Goal: Task Accomplishment & Management: Manage account settings

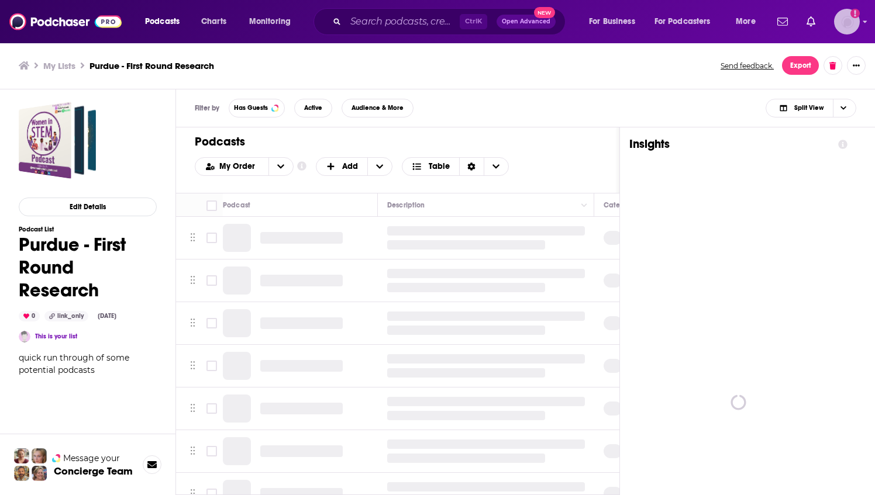
click at [847, 27] on img "Logged in as ncannella" at bounding box center [847, 22] width 26 height 26
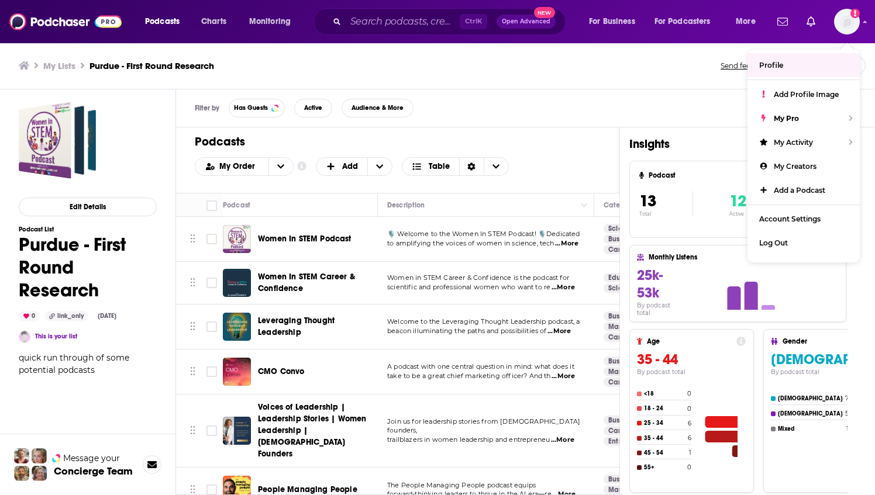
click at [593, 75] on div "My Lists Purdue - First Round Research Send feedback. Export" at bounding box center [437, 65] width 875 height 47
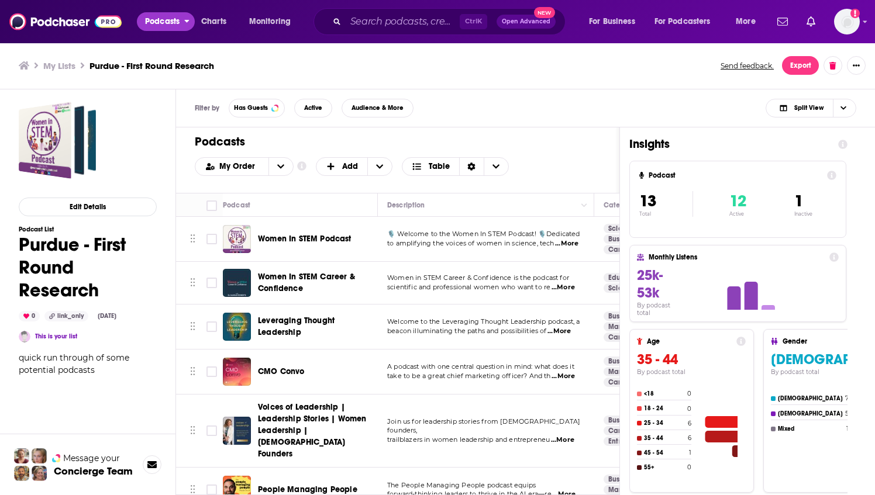
click at [175, 23] on span "Podcasts" at bounding box center [162, 21] width 34 height 16
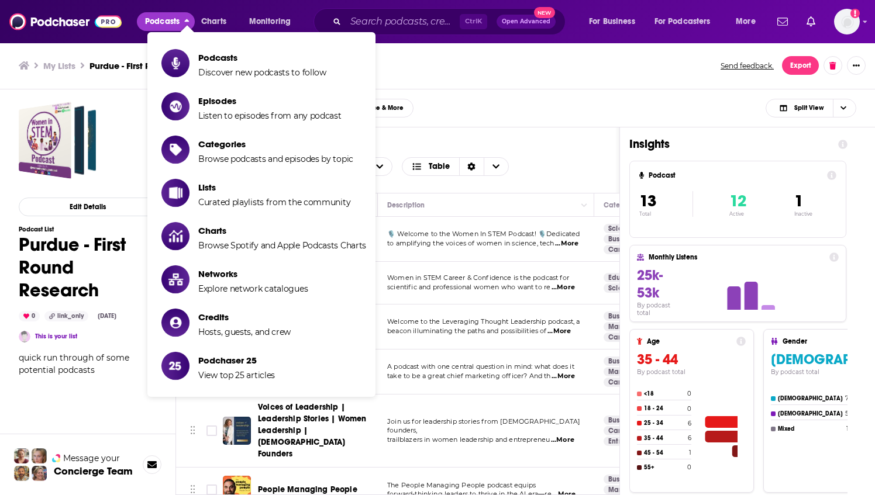
click at [176, 23] on span "Podcasts" at bounding box center [162, 21] width 34 height 16
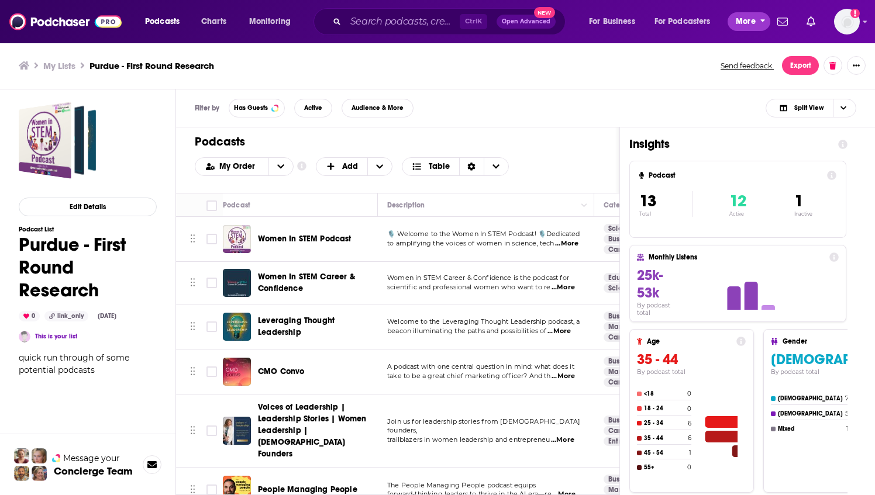
click at [748, 22] on span "More" at bounding box center [746, 21] width 20 height 16
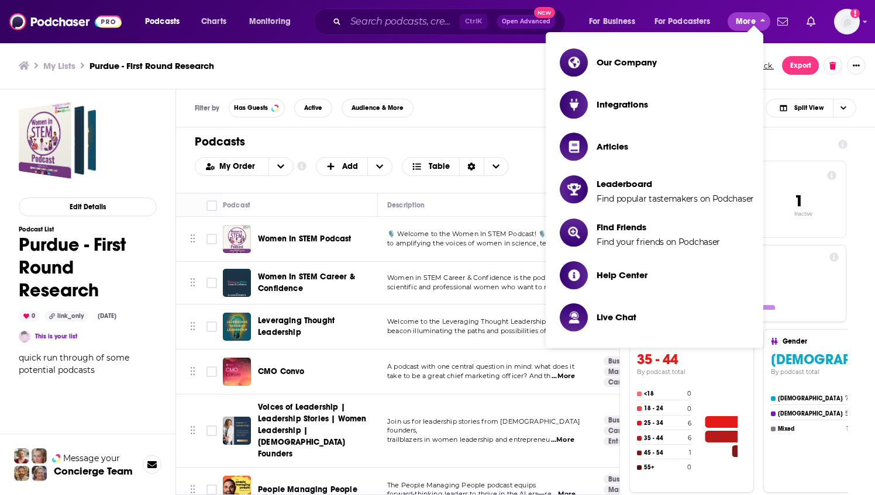
click at [747, 23] on span "More" at bounding box center [746, 21] width 20 height 16
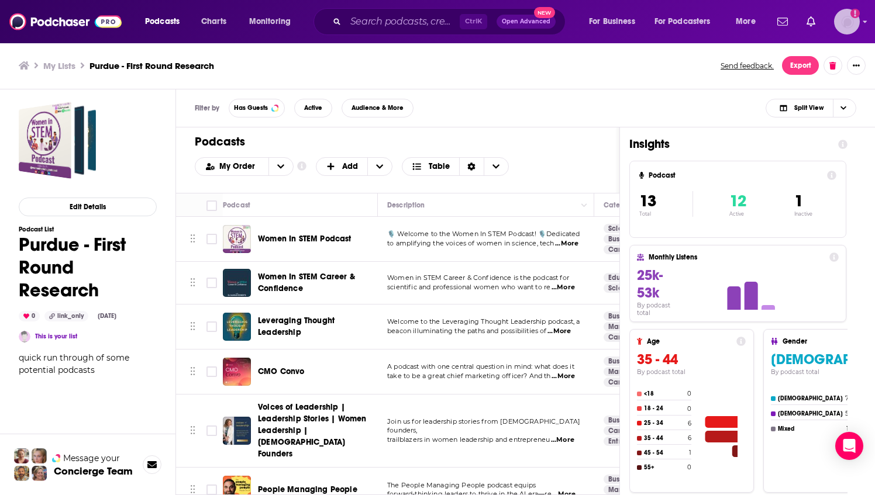
click at [842, 22] on img "Logged in as ncannella" at bounding box center [847, 22] width 26 height 26
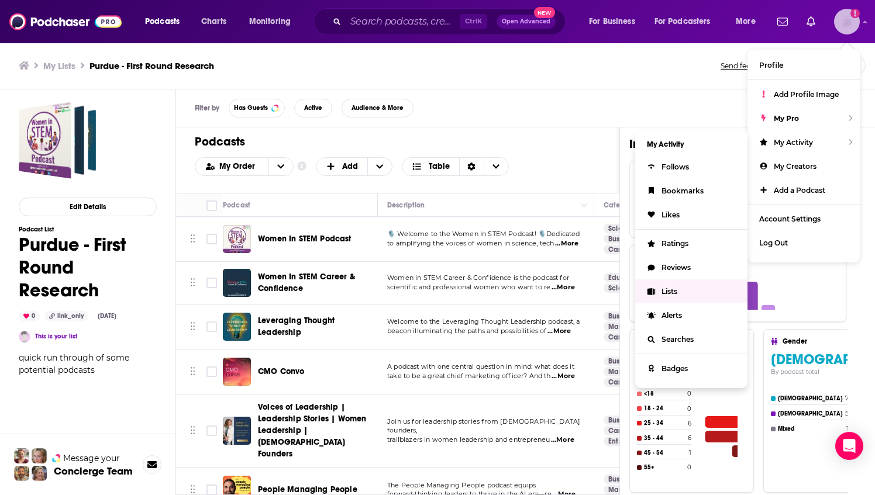
click at [660, 290] on link "Lists" at bounding box center [691, 291] width 112 height 24
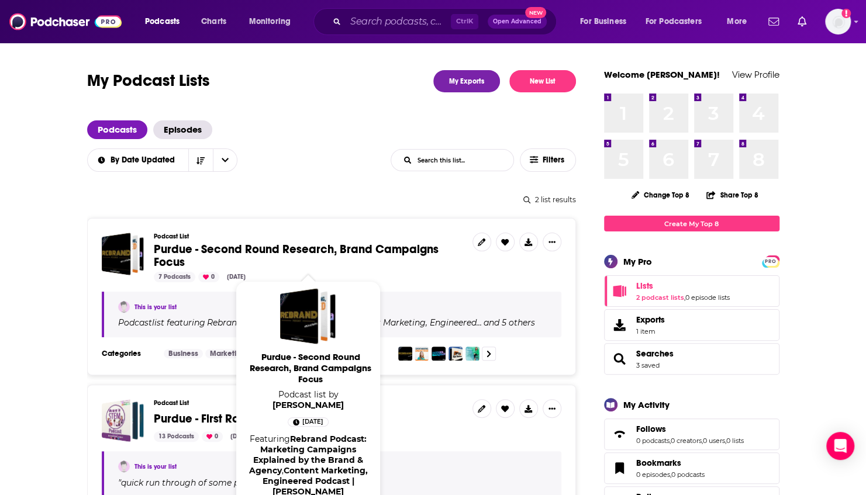
click at [303, 246] on span "Purdue - Second Round Research, Brand Campaigns Focus" at bounding box center [296, 255] width 285 height 27
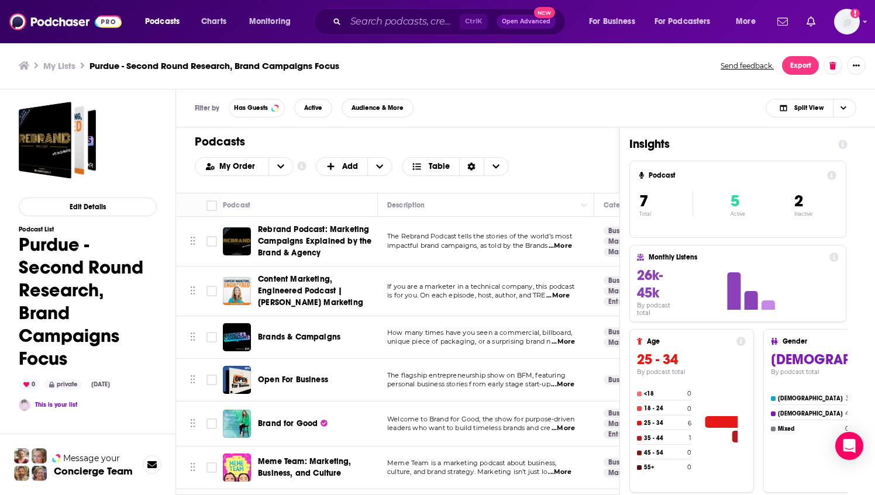
click at [571, 244] on span "...More" at bounding box center [559, 245] width 23 height 9
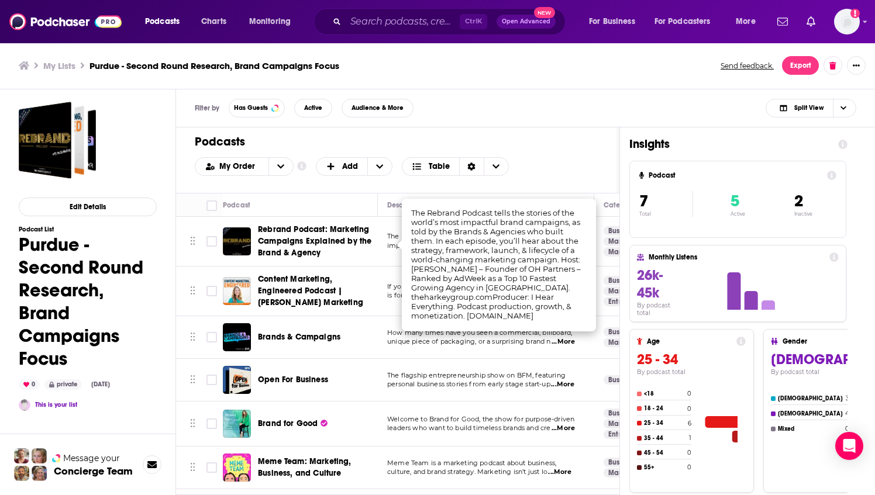
click at [566, 113] on div "Filter by Has Guests Active Audience & More Split View" at bounding box center [525, 108] width 699 height 38
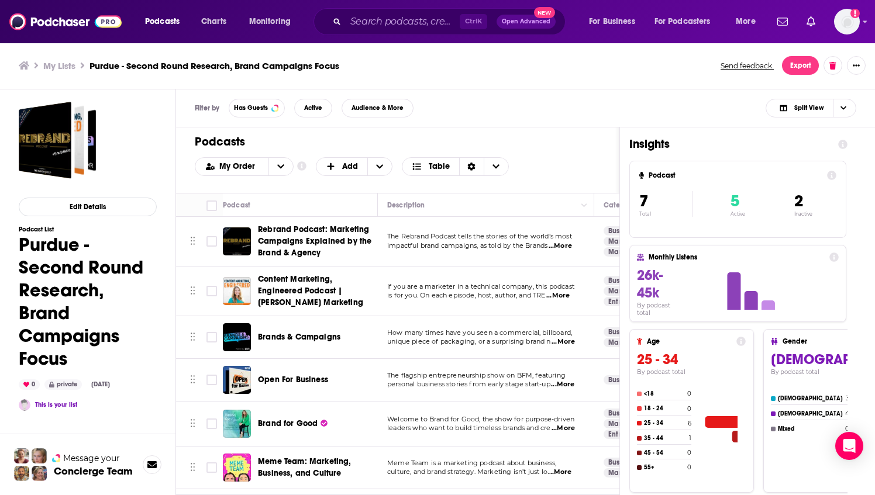
click at [567, 296] on span "...More" at bounding box center [557, 295] width 23 height 9
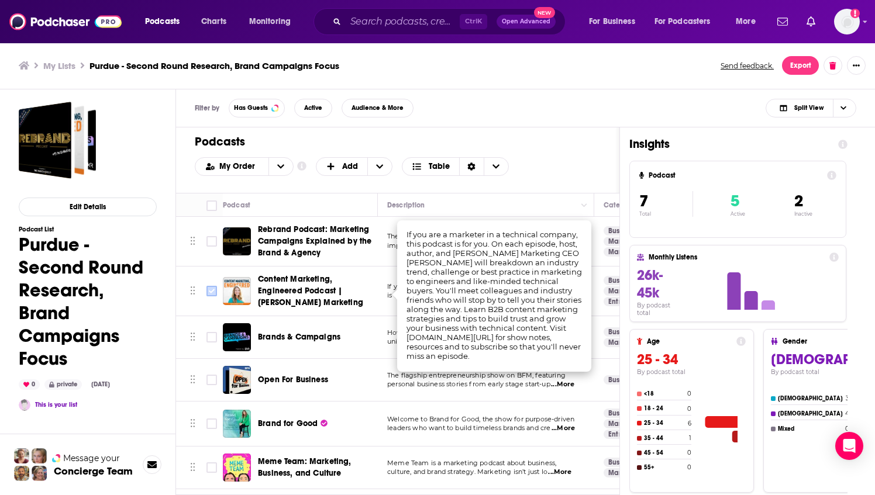
click at [208, 291] on input "Toggle select row" at bounding box center [211, 291] width 11 height 11
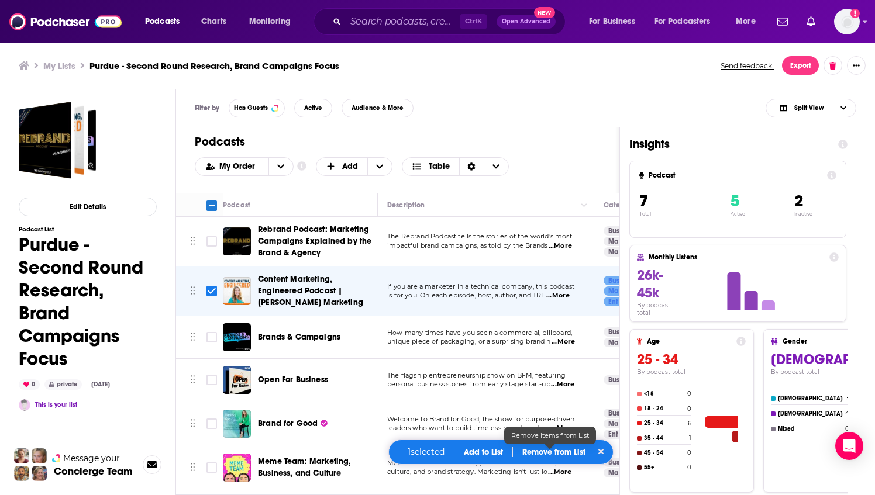
click at [554, 456] on p "Remove from List" at bounding box center [553, 452] width 63 height 10
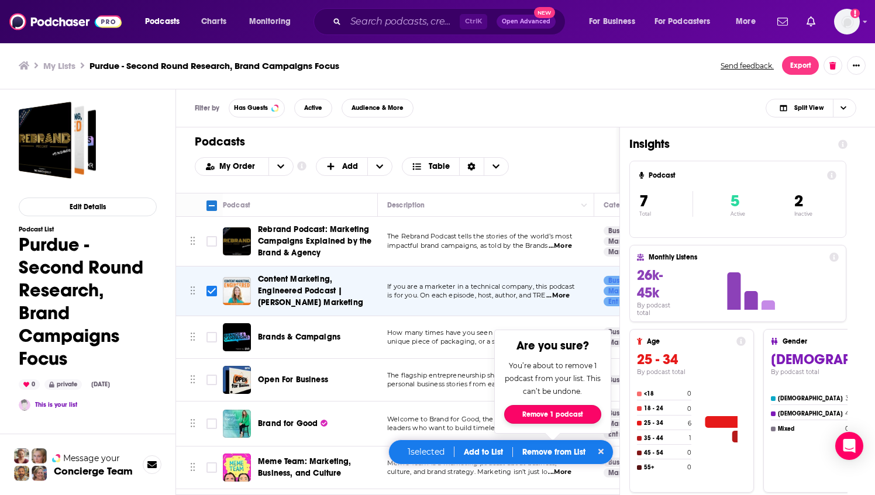
click at [545, 415] on button "Remove 1 podcast" at bounding box center [552, 414] width 97 height 19
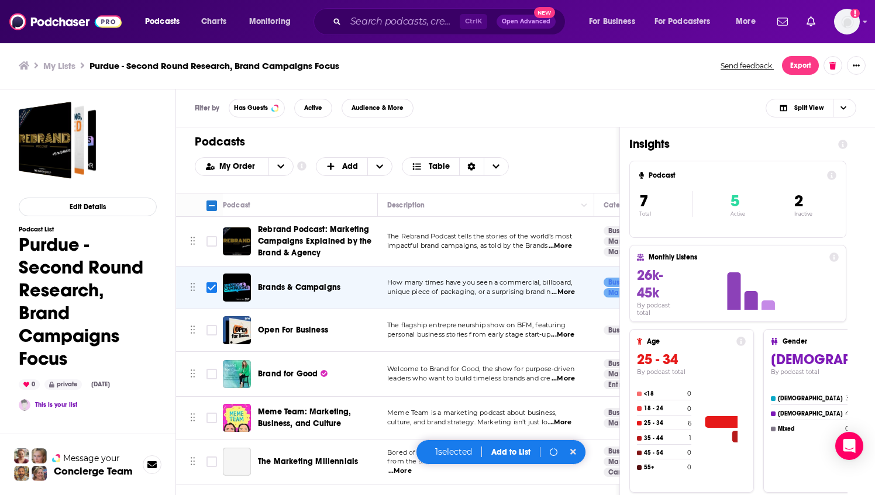
click at [572, 289] on span "...More" at bounding box center [562, 292] width 23 height 9
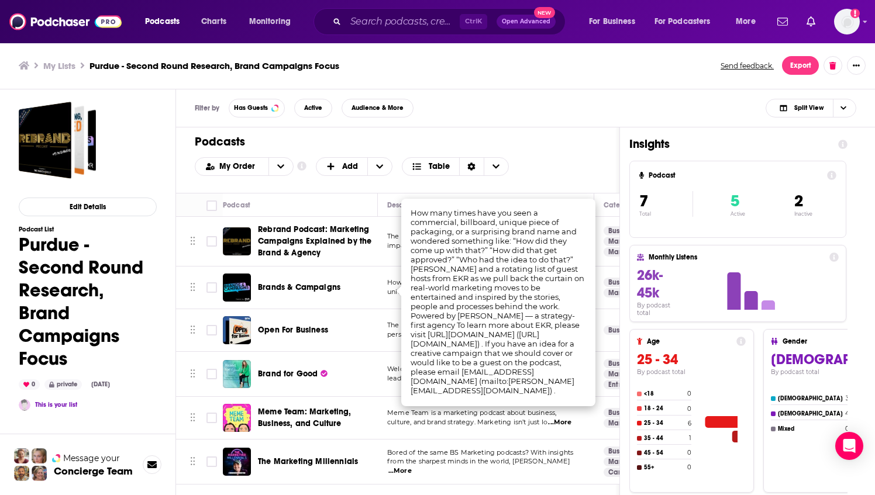
checkbox input "false"
click at [552, 152] on div "Podcasts Add My Order Customize Your List Order Select the “My Order” sort and …" at bounding box center [397, 159] width 443 height 65
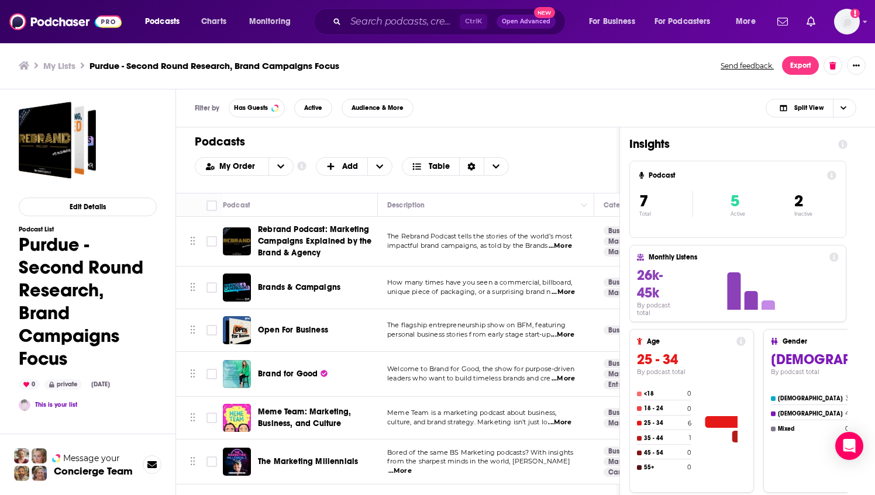
click at [574, 334] on span "...More" at bounding box center [562, 334] width 23 height 9
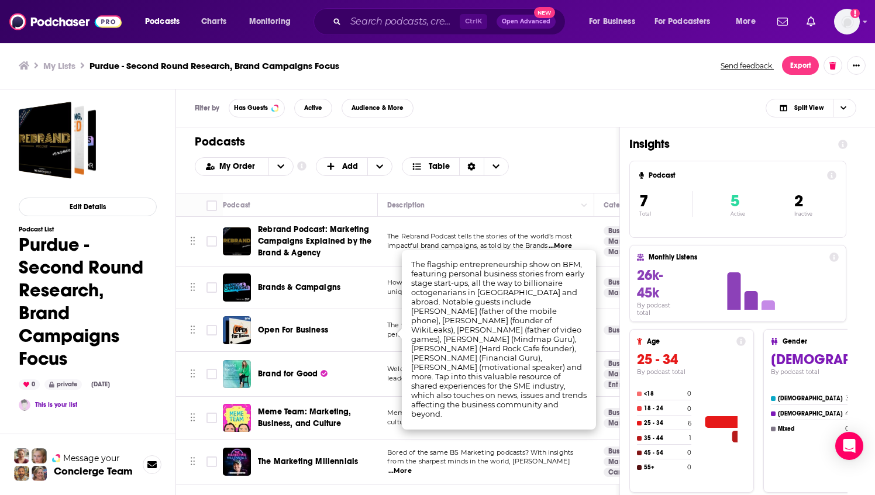
click at [540, 151] on div "Podcasts Add My Order Customize Your List Order Select the “My Order” sort and …" at bounding box center [397, 159] width 443 height 65
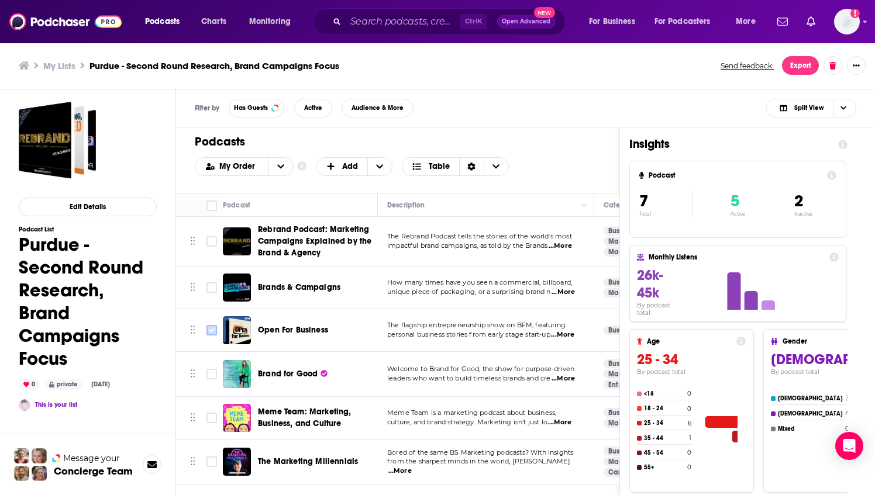
click at [213, 330] on input "Toggle select row" at bounding box center [211, 330] width 11 height 11
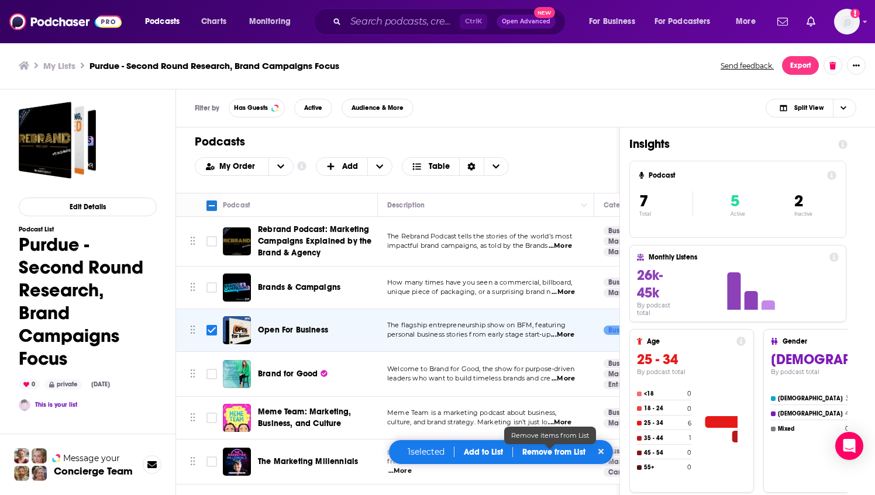
click at [547, 455] on p "Remove from List" at bounding box center [553, 452] width 63 height 10
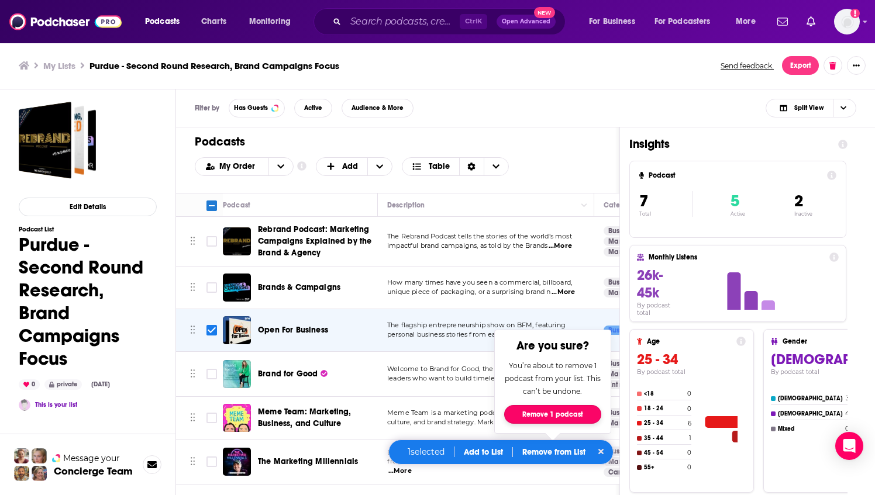
click at [559, 414] on button "Remove 1 podcast" at bounding box center [552, 414] width 97 height 19
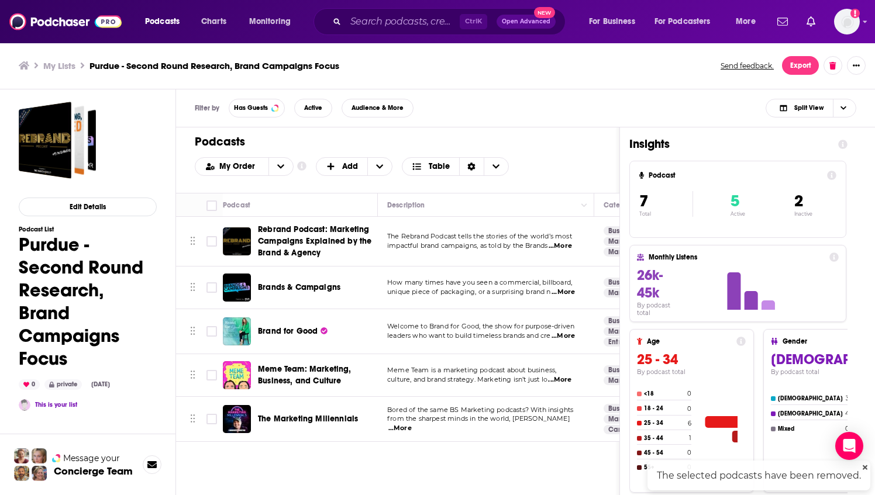
checkbox input "false"
click at [562, 339] on span "...More" at bounding box center [562, 336] width 23 height 9
click at [556, 156] on div "Podcasts Add My Order Customize Your List Order Select the “My Order” sort and …" at bounding box center [397, 159] width 443 height 65
click at [567, 379] on span "...More" at bounding box center [559, 379] width 23 height 9
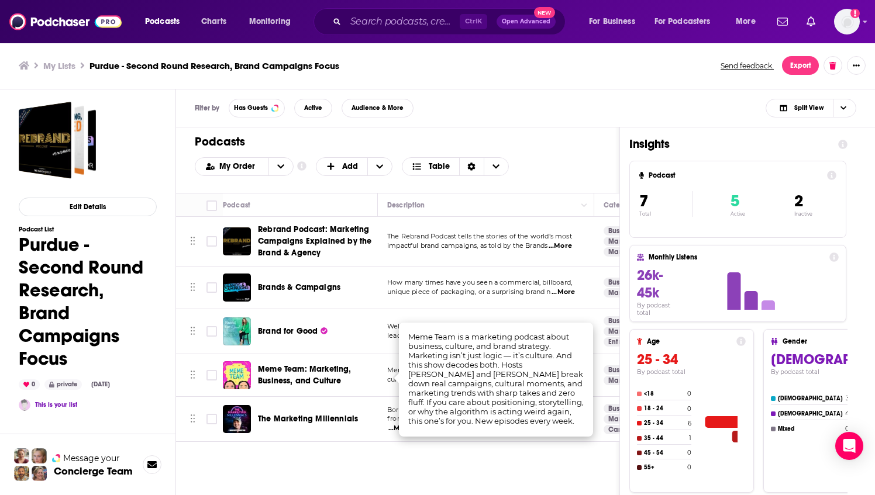
click at [533, 476] on div "Podcasts Add My Order Customize Your List Order Select the “My Order” sort and …" at bounding box center [398, 358] width 444 height 463
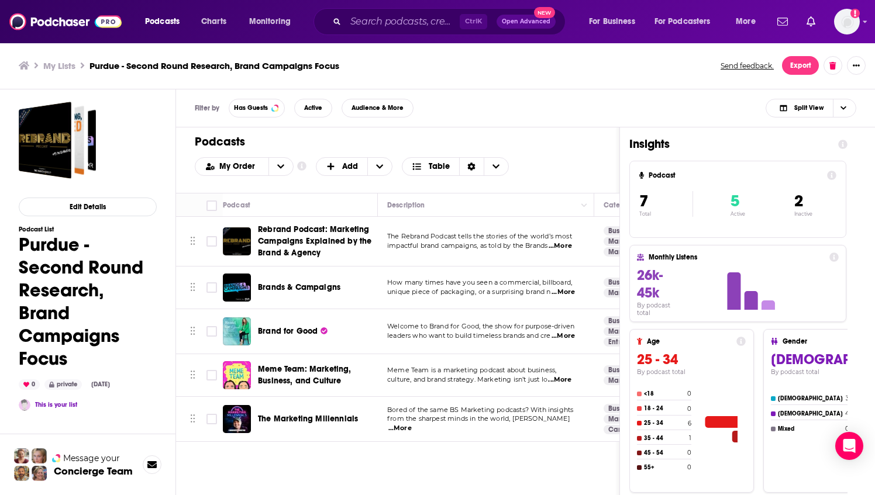
click at [412, 424] on span "...More" at bounding box center [399, 428] width 23 height 9
click at [535, 118] on div "Filter by Has Guests Active Audience & More Split View" at bounding box center [525, 108] width 699 height 38
click at [853, 67] on icon "Show More Button" at bounding box center [856, 65] width 7 height 7
click at [779, 183] on button "Share" at bounding box center [807, 181] width 112 height 22
click at [856, 113] on icon "Show additional menu" at bounding box center [851, 112] width 23 height 9
